Goal: Check status: Check status

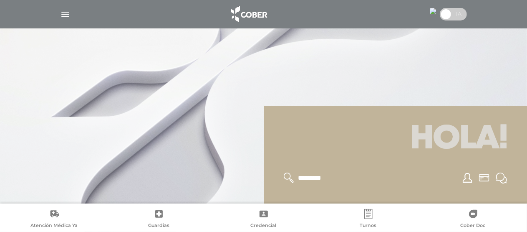
click at [59, 15] on div at bounding box center [264, 14] width 428 height 20
click at [68, 10] on img "button" at bounding box center [65, 14] width 10 height 10
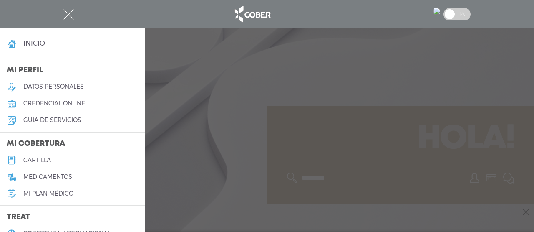
click at [221, 139] on div at bounding box center [267, 116] width 534 height 232
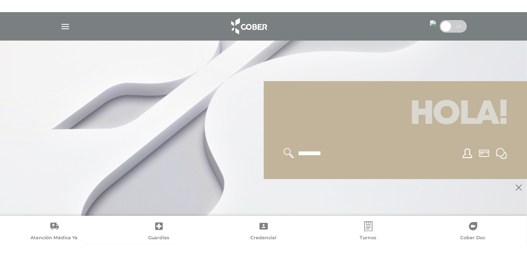
scroll to position [100, 0]
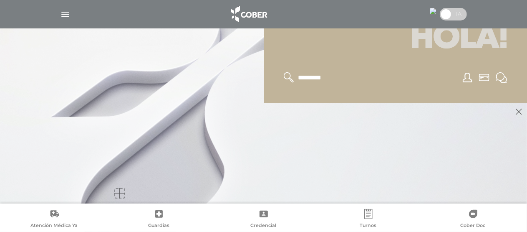
click at [127, 163] on link at bounding box center [66, 153] width 132 height 100
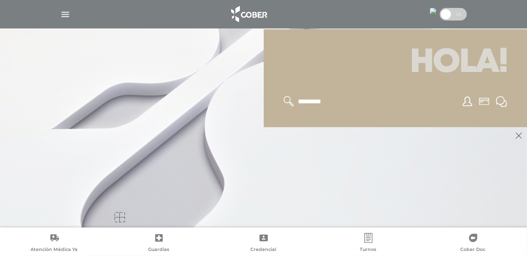
click at [373, 79] on h1 "Hola!" at bounding box center [396, 62] width 244 height 47
click at [251, 13] on img at bounding box center [249, 14] width 44 height 20
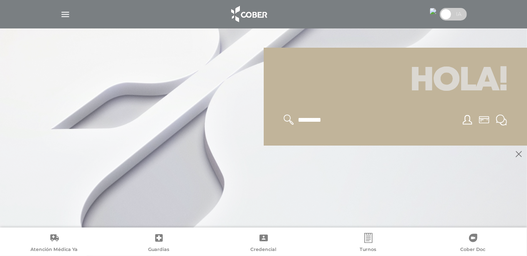
scroll to position [100, 0]
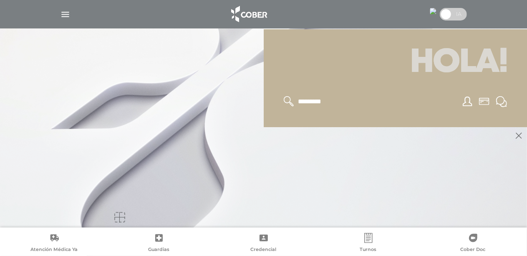
click at [481, 119] on div "Hola!" at bounding box center [396, 78] width 264 height 98
click at [64, 13] on img "button" at bounding box center [65, 14] width 10 height 10
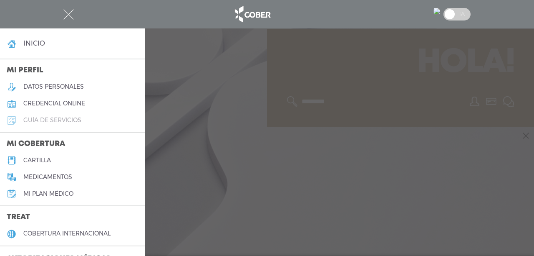
click at [62, 126] on link "guía de servicios" at bounding box center [72, 120] width 145 height 17
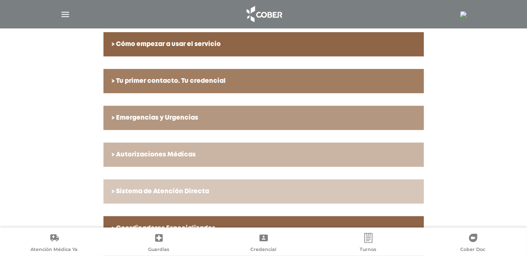
scroll to position [209, 0]
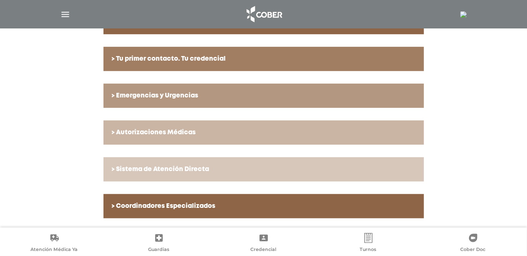
click at [176, 129] on h6 "> Autorizaciones Médicas" at bounding box center [264, 133] width 304 height 8
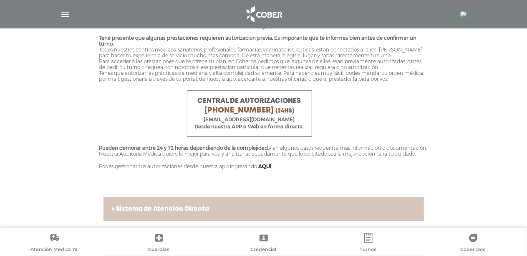
scroll to position [376, 0]
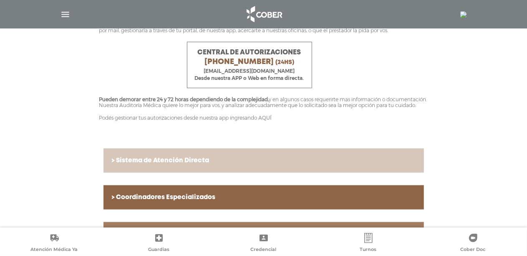
click at [269, 121] on link "AQUÍ" at bounding box center [265, 117] width 13 height 6
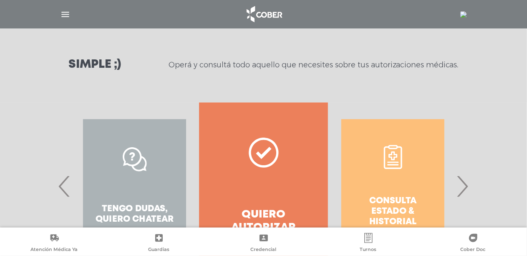
scroll to position [164, 0]
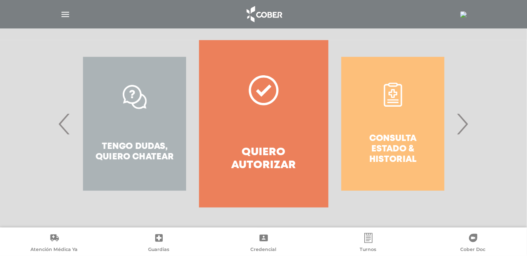
click at [396, 94] on div "Consulta estado & historial" at bounding box center [393, 123] width 129 height 167
click at [465, 122] on span "›" at bounding box center [463, 123] width 16 height 45
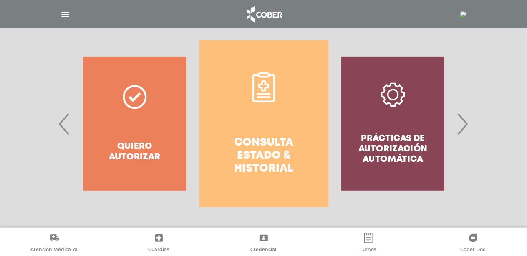
click at [257, 98] on icon at bounding box center [264, 87] width 30 height 30
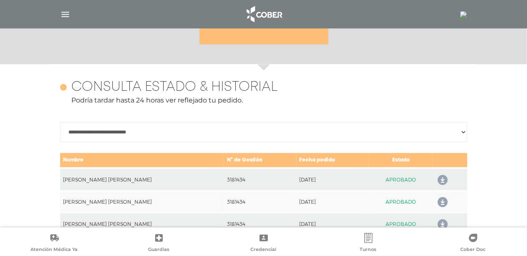
scroll to position [329, 0]
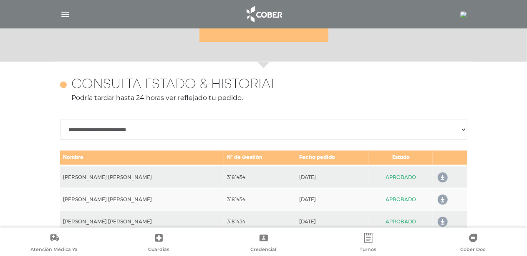
click at [145, 132] on select "**********" at bounding box center [263, 129] width 407 height 20
select select "**********"
click at [60, 119] on select "**********" at bounding box center [263, 129] width 407 height 20
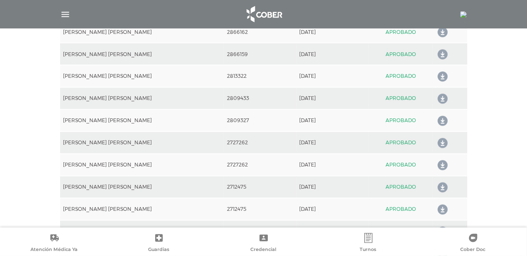
scroll to position [855, 0]
